Goal: Task Accomplishment & Management: Manage account settings

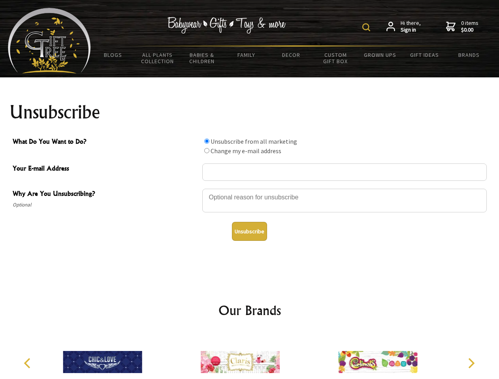
click at [368, 27] on img at bounding box center [366, 27] width 8 height 8
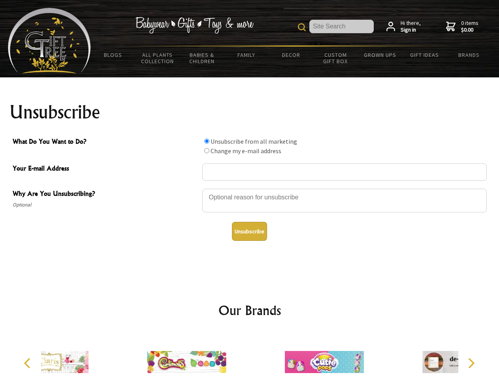
click at [250, 189] on div at bounding box center [344, 202] width 285 height 28
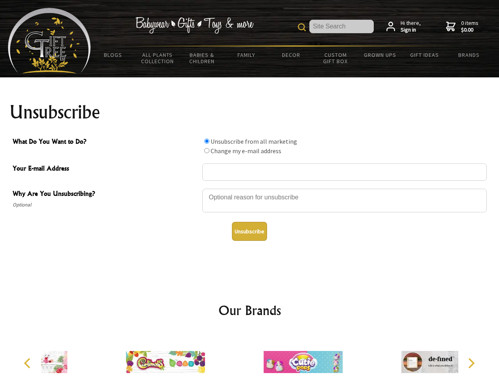
click at [207, 141] on input "What Do You Want to Do?" at bounding box center [206, 141] width 5 height 5
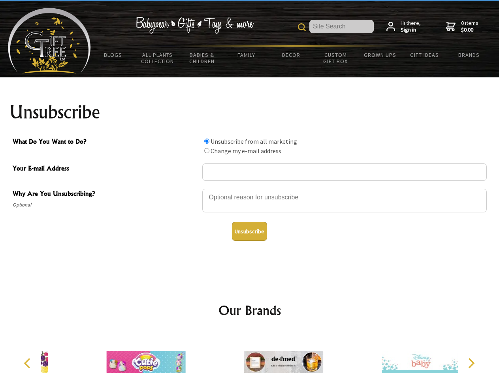
click at [207, 151] on input "What Do You Want to Do?" at bounding box center [206, 150] width 5 height 5
radio input "true"
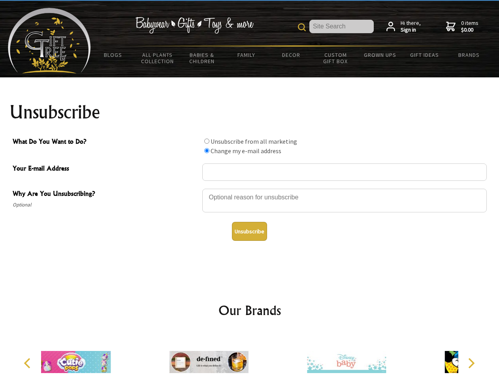
click at [249, 232] on button "Unsubscribe" at bounding box center [249, 231] width 35 height 19
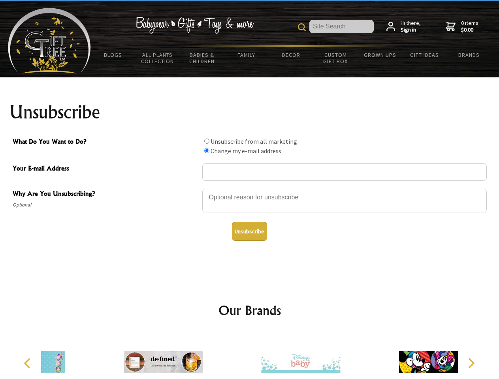
click at [28, 364] on icon "Previous" at bounding box center [28, 363] width 10 height 10
click at [471, 364] on icon "Next" at bounding box center [471, 363] width 10 height 10
